Goal: Information Seeking & Learning: Learn about a topic

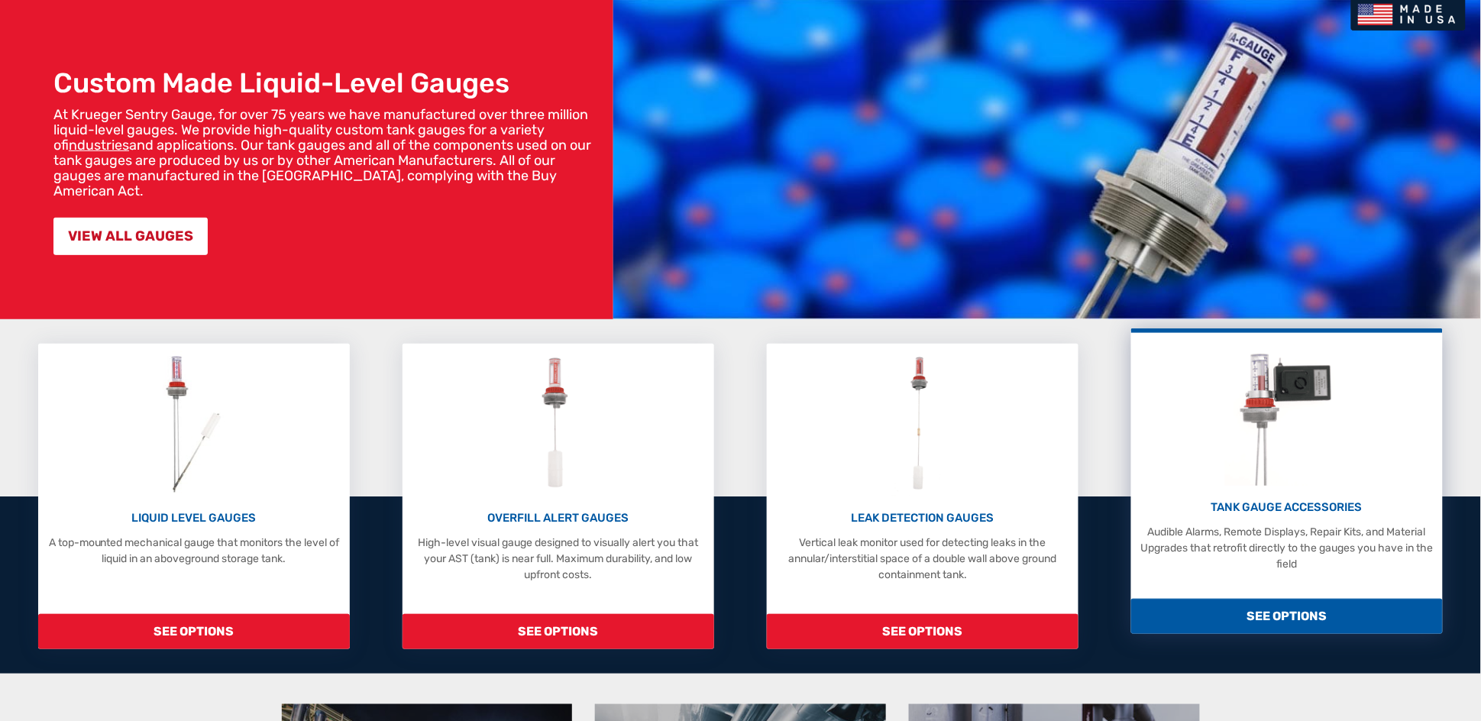
scroll to position [344, 0]
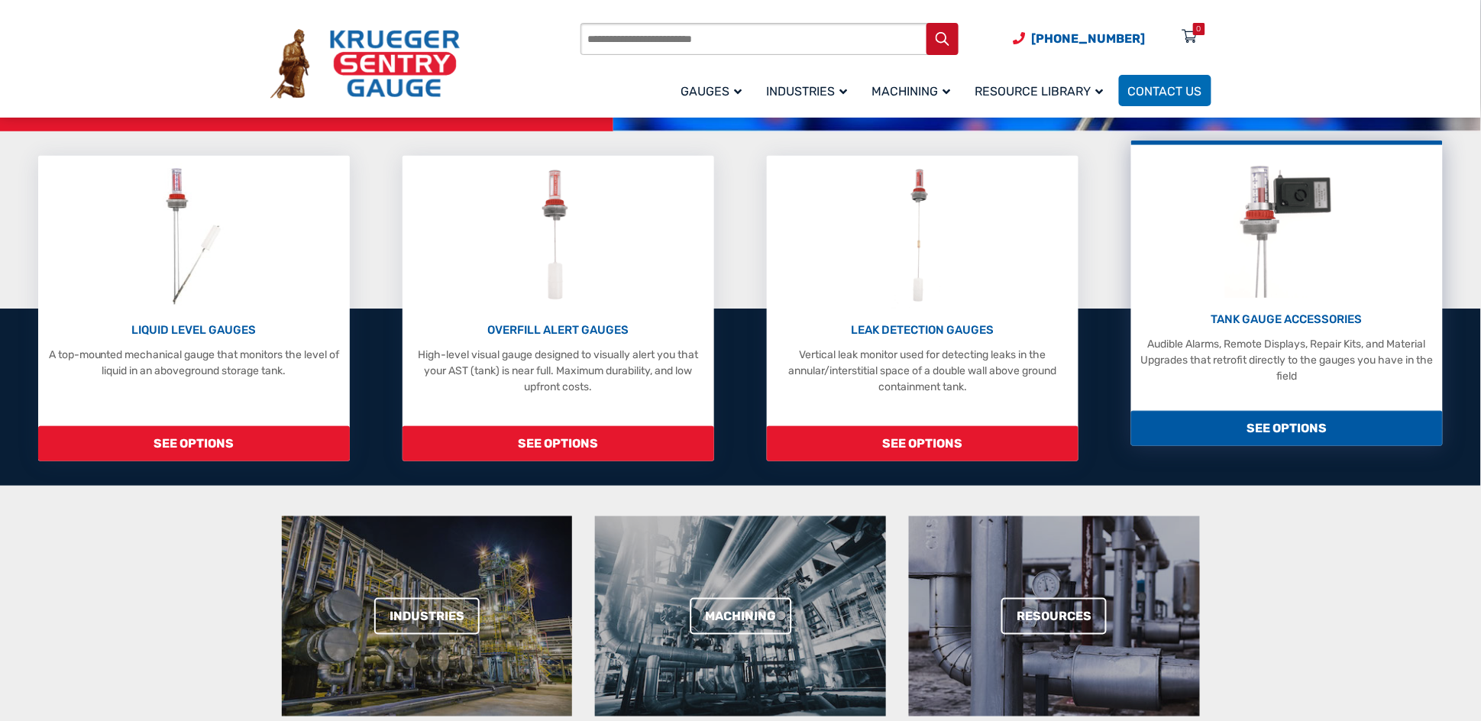
click at [1309, 315] on p "TANK GAUGE ACCESSORIES" at bounding box center [1287, 320] width 296 height 18
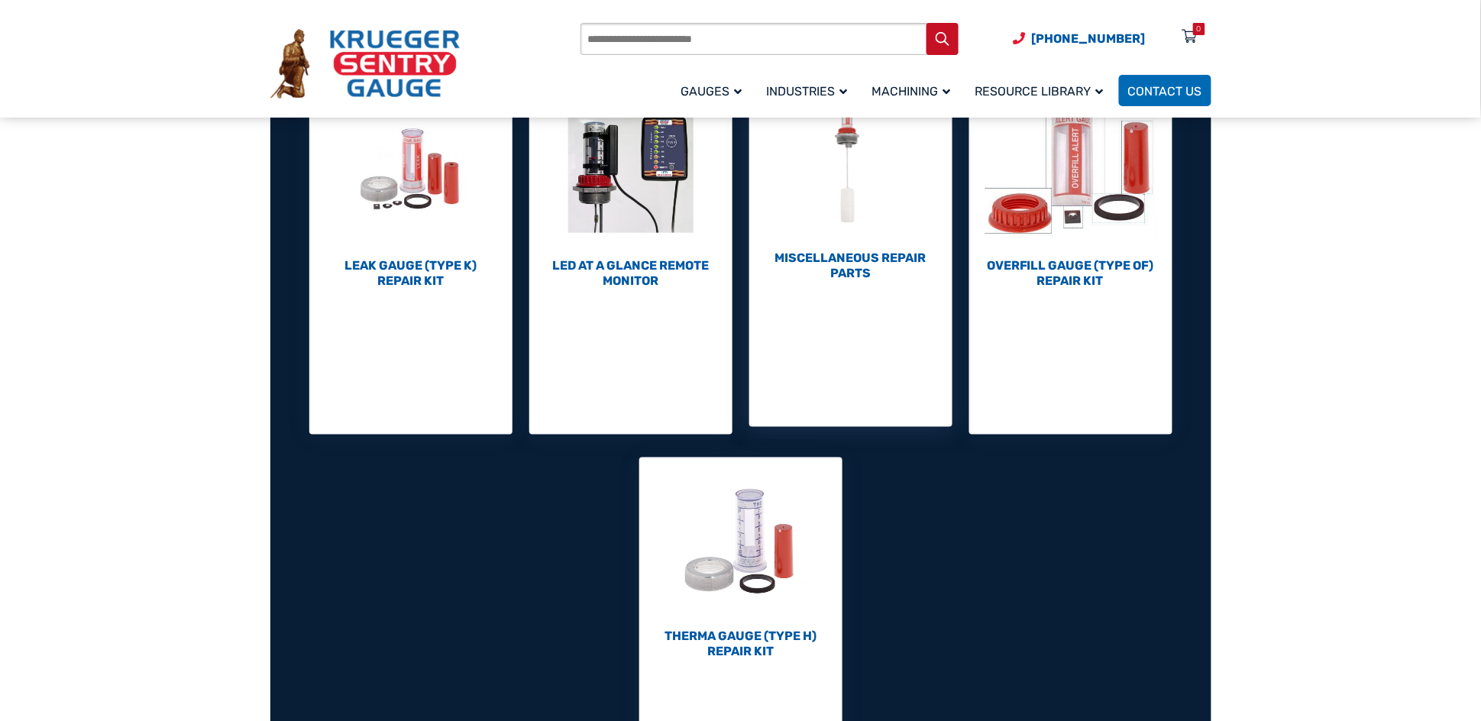
scroll to position [688, 0]
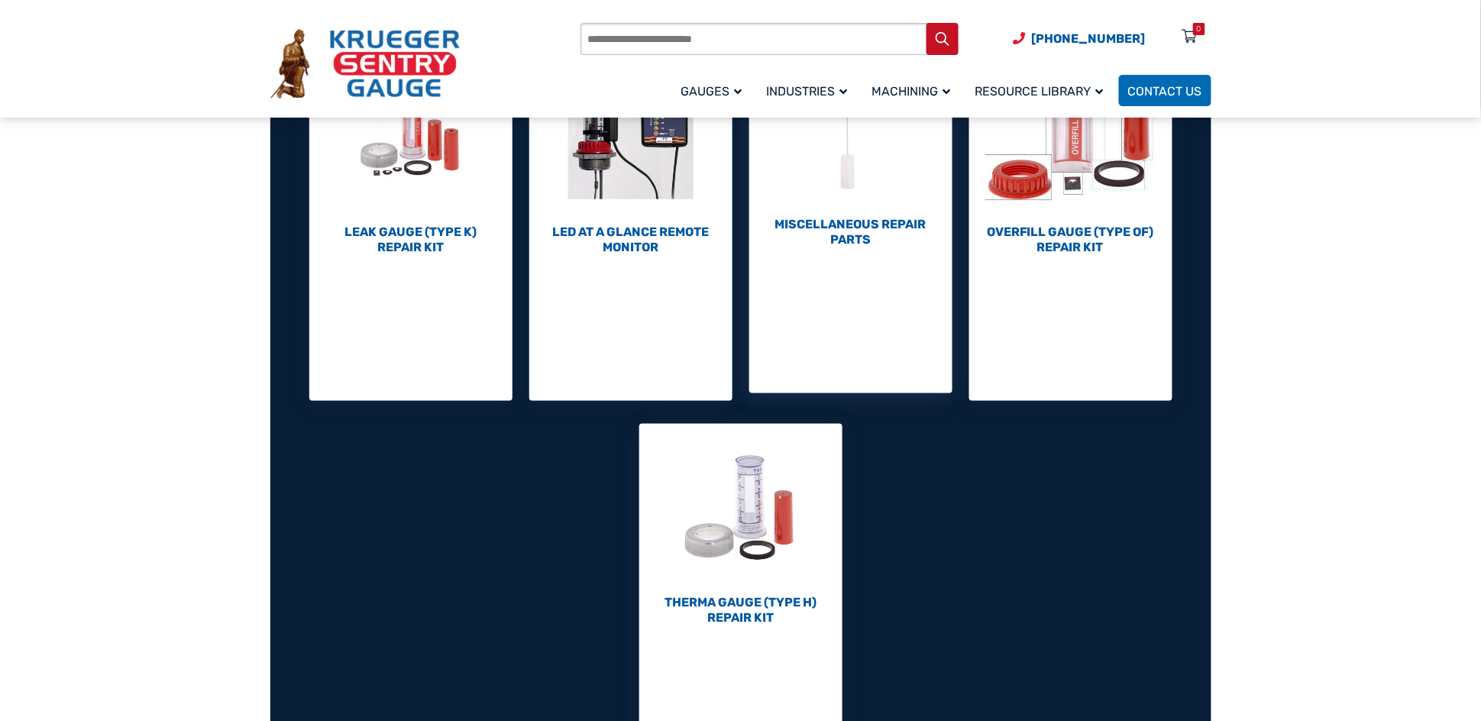
click at [873, 218] on h2 "Miscellaneous Repair Parts (7)" at bounding box center [850, 232] width 203 height 31
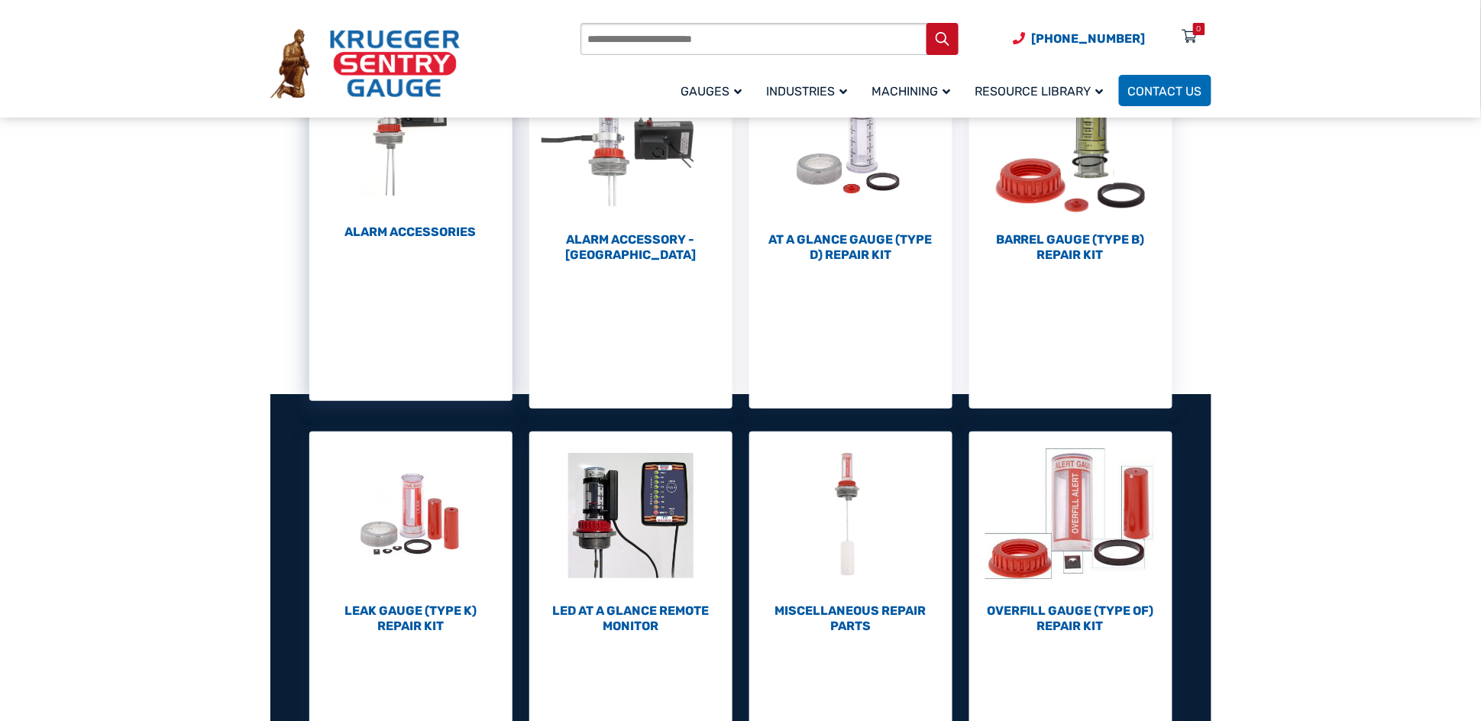
scroll to position [229, 0]
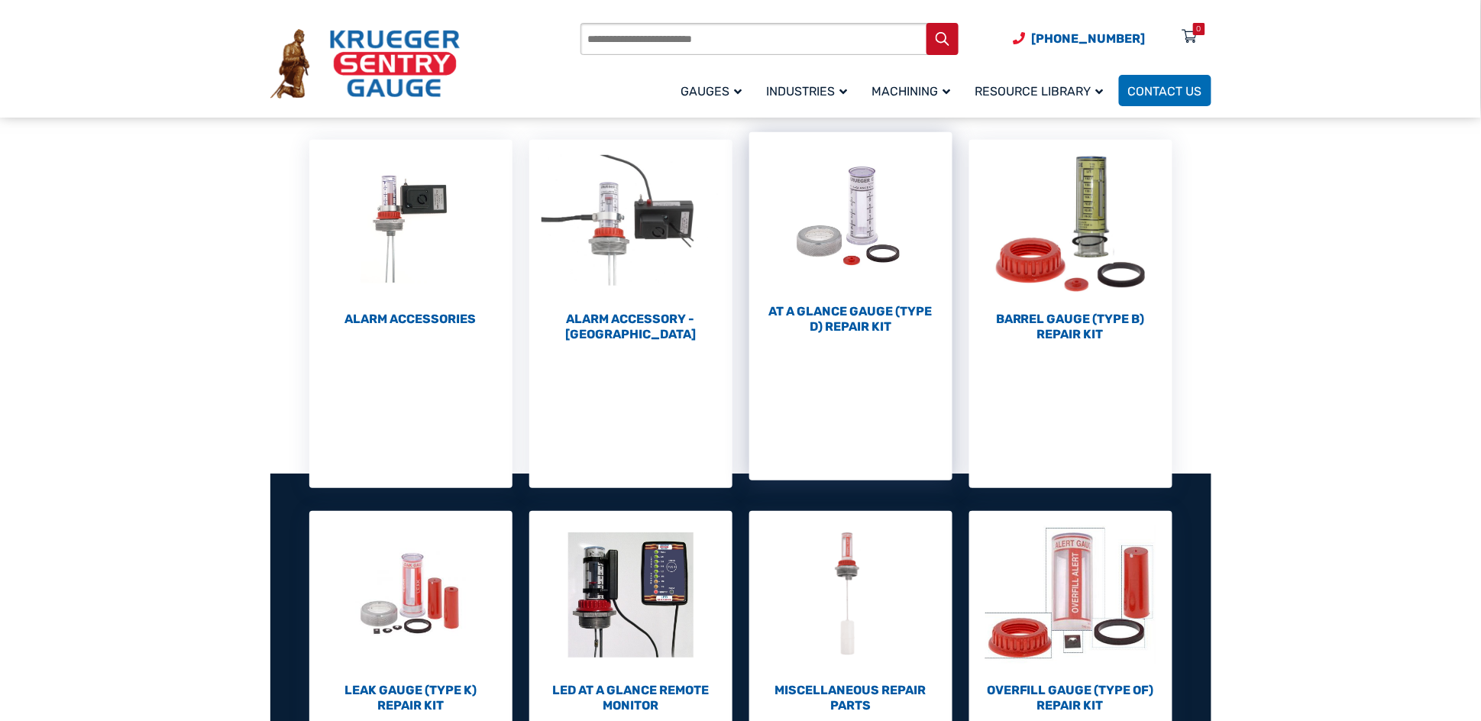
click at [863, 206] on img "Visit product category At a Glance Gauge (Type D) Repair Kit" at bounding box center [850, 216] width 203 height 168
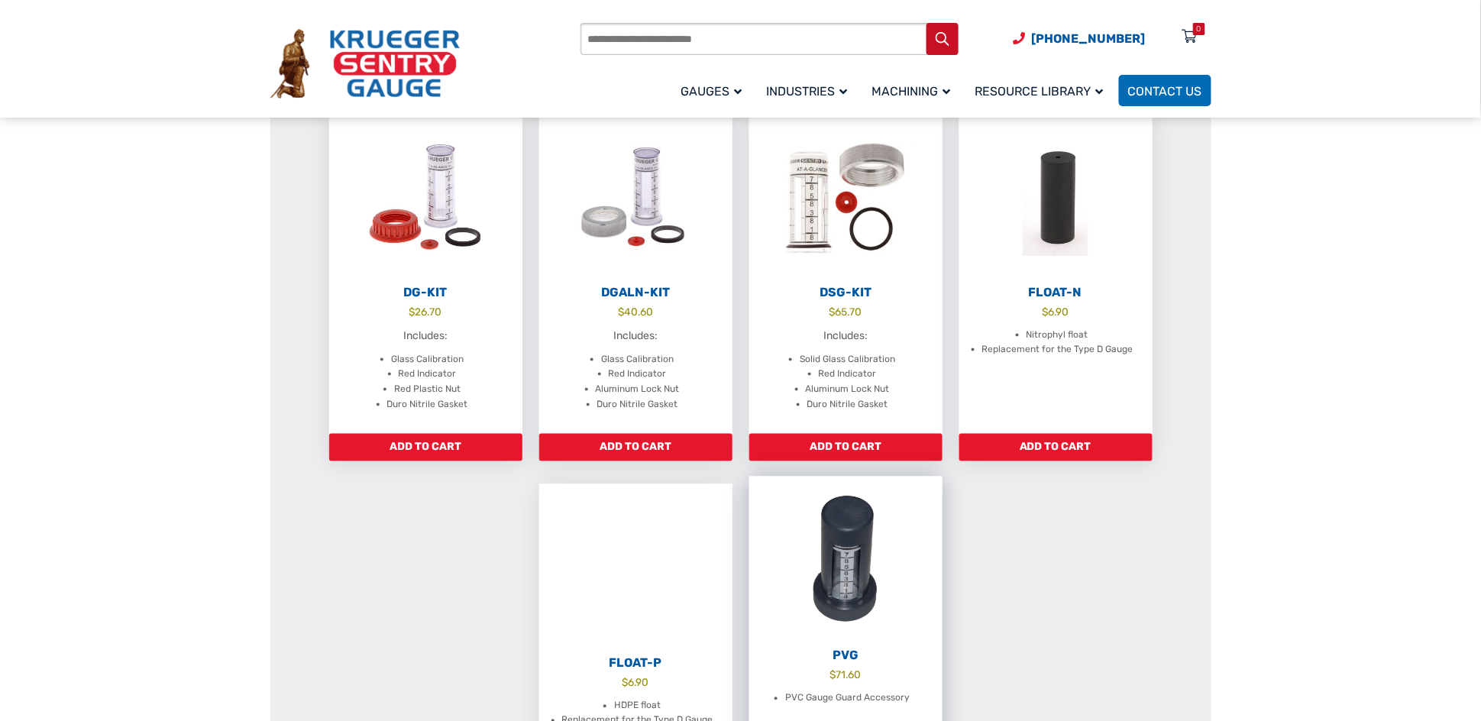
scroll to position [344, 0]
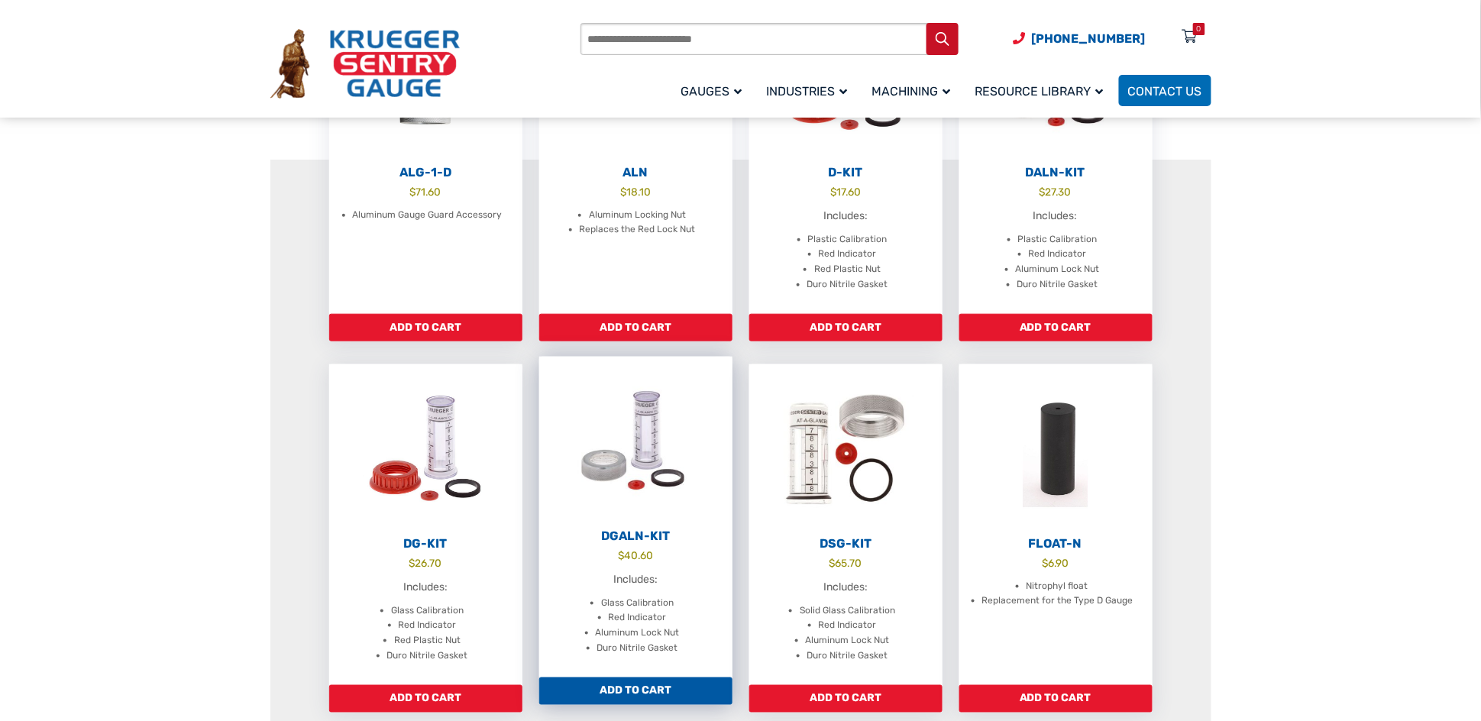
click at [662, 441] on img at bounding box center [635, 441] width 193 height 168
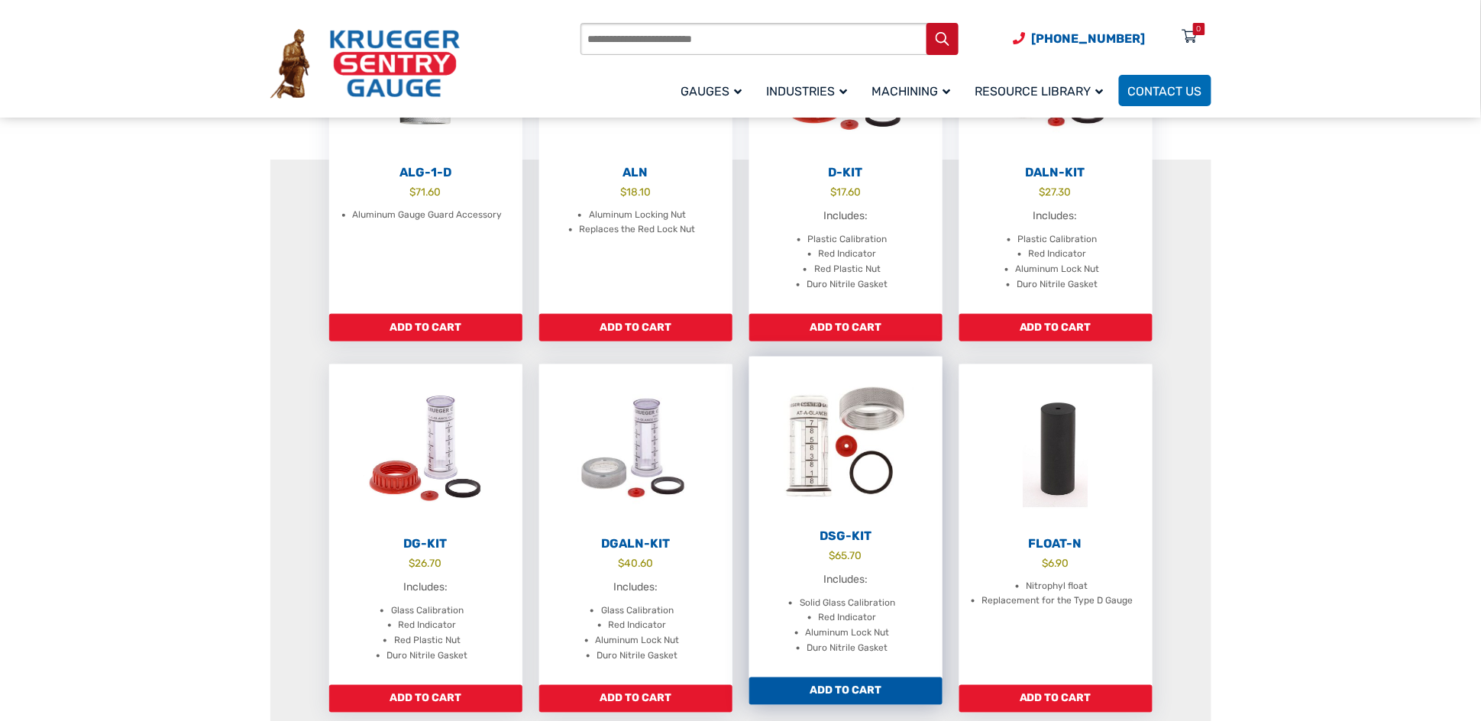
click at [815, 442] on img at bounding box center [845, 441] width 193 height 168
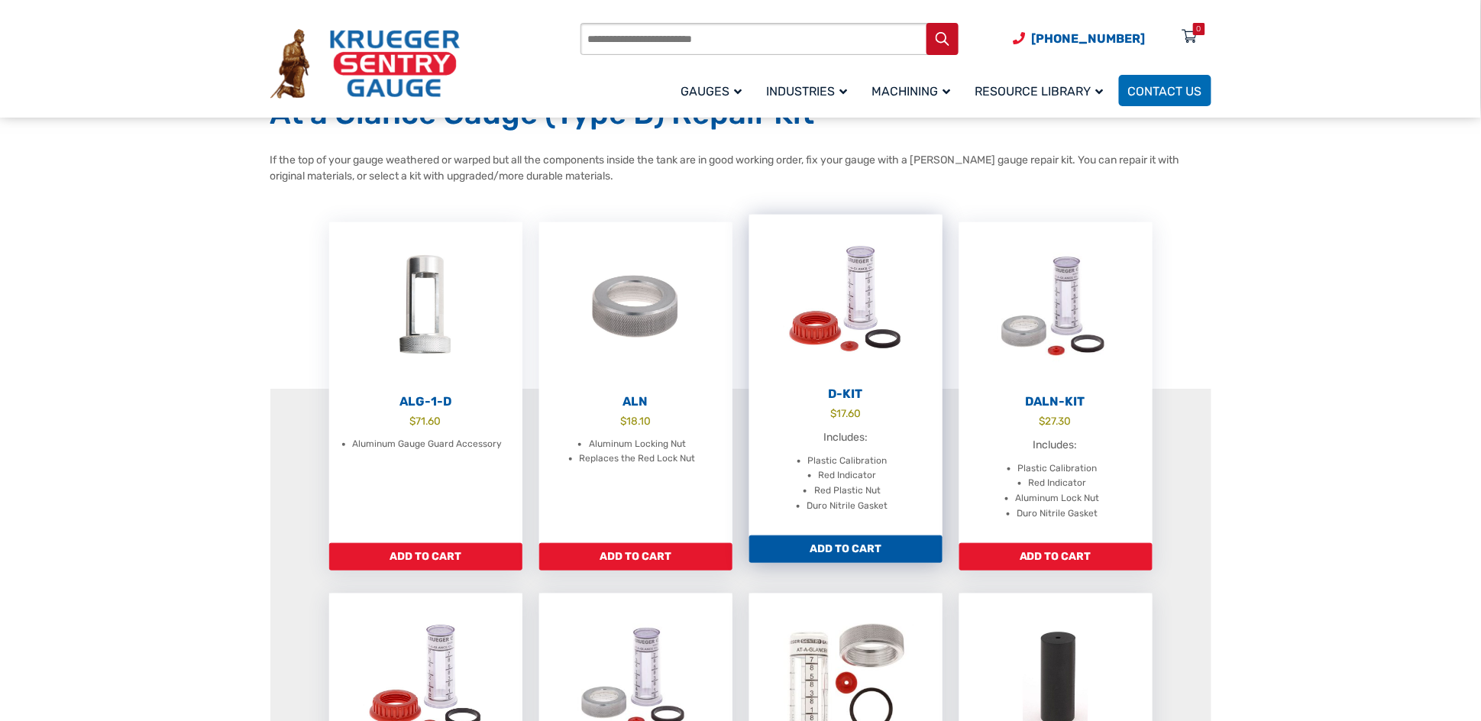
scroll to position [458, 0]
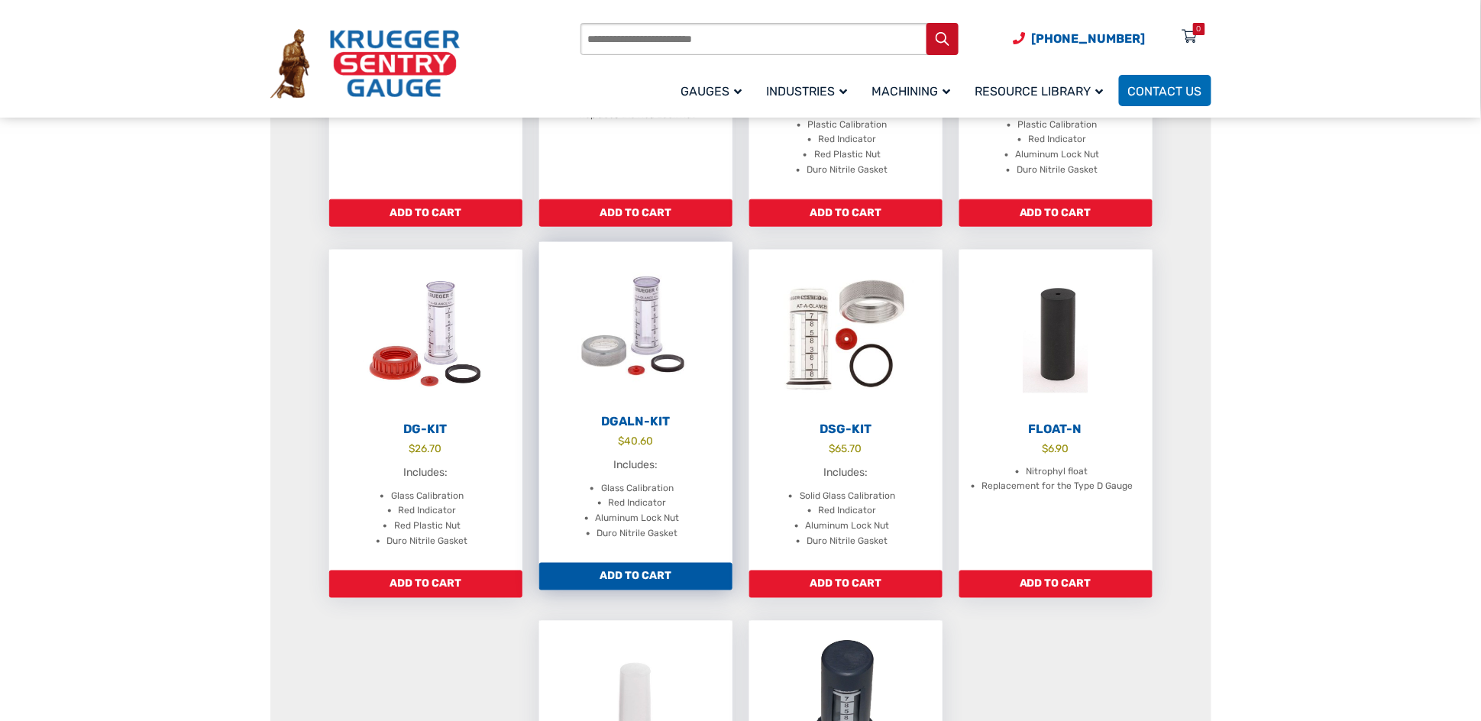
click at [646, 485] on li "Glass Calibration" at bounding box center [637, 488] width 73 height 15
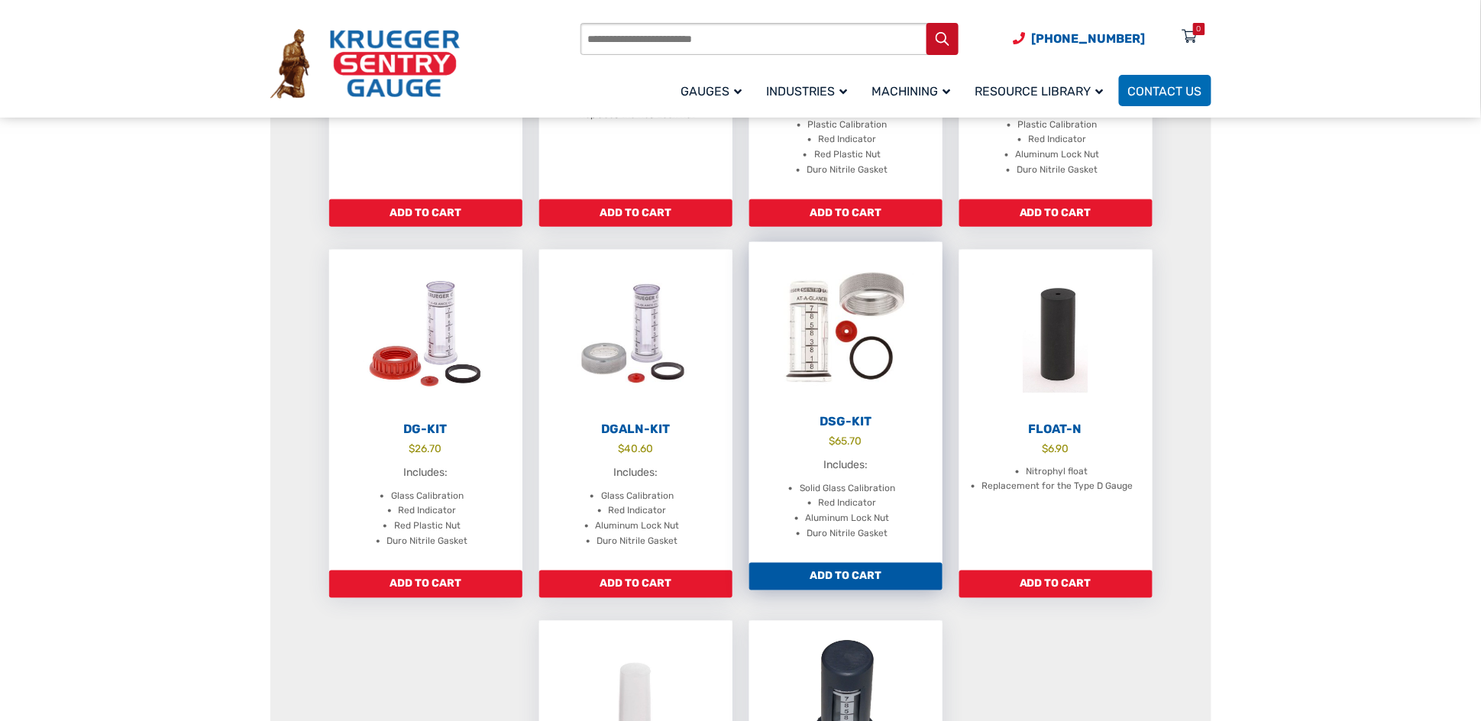
click at [833, 349] on img at bounding box center [845, 326] width 193 height 168
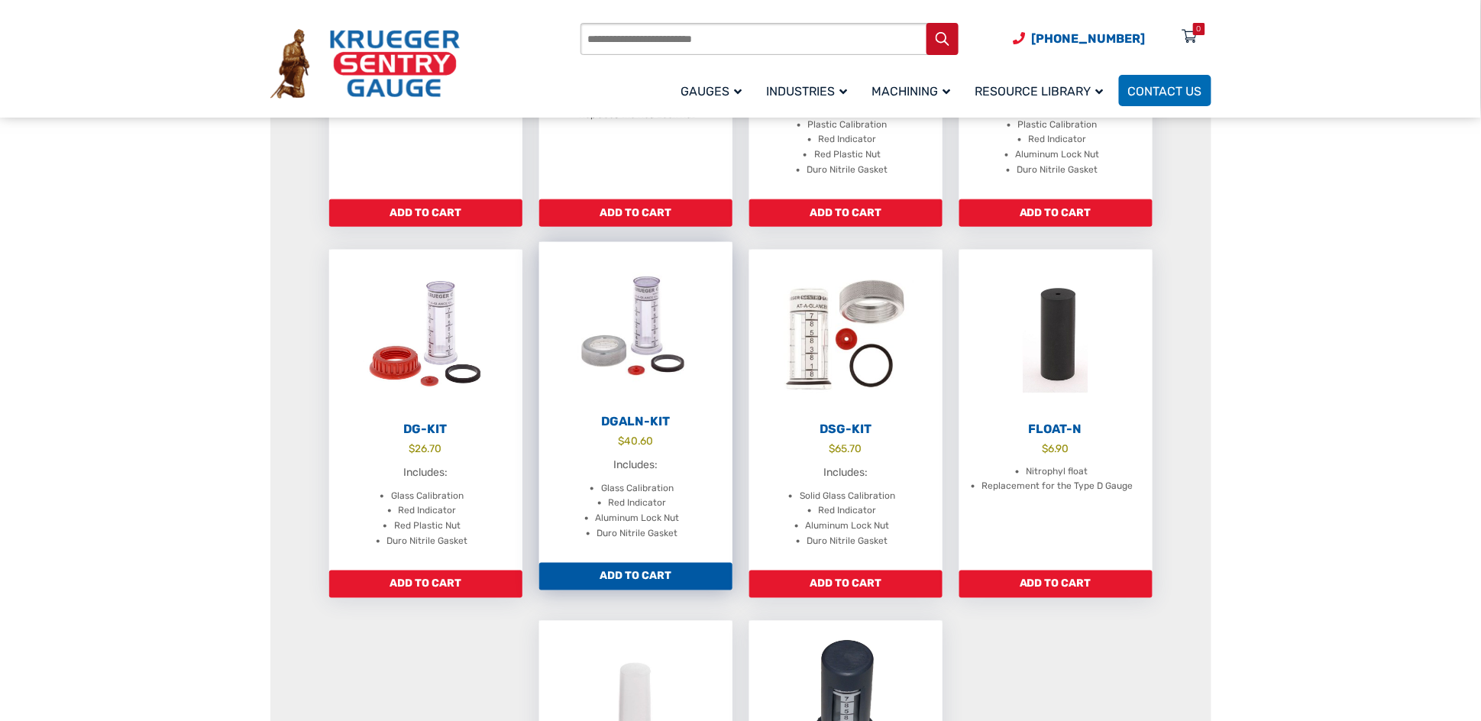
click at [652, 327] on img at bounding box center [635, 326] width 193 height 168
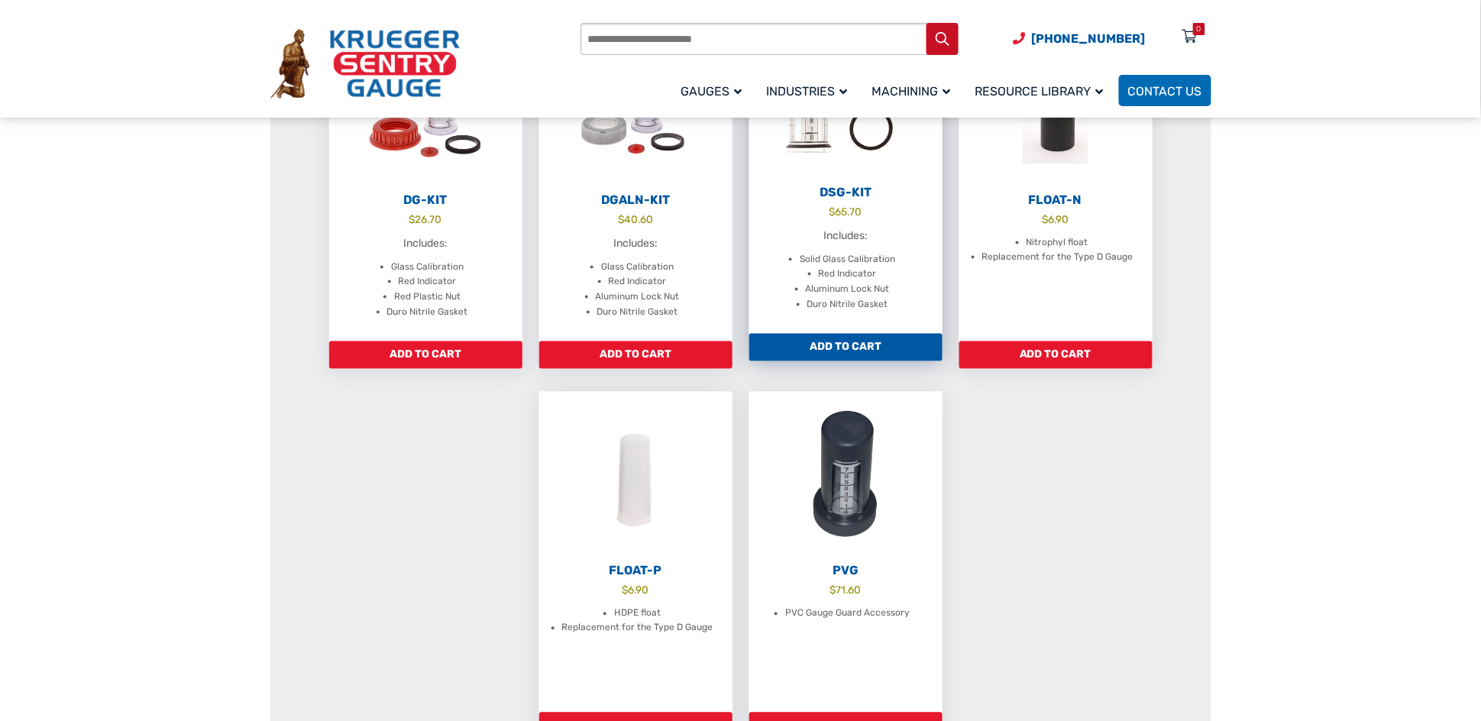
scroll to position [573, 0]
